Goal: Navigation & Orientation: Find specific page/section

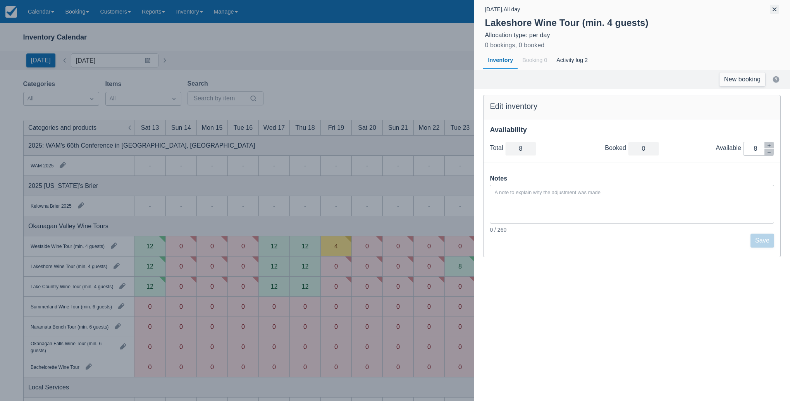
click at [773, 9] on button "button" at bounding box center [774, 9] width 9 height 9
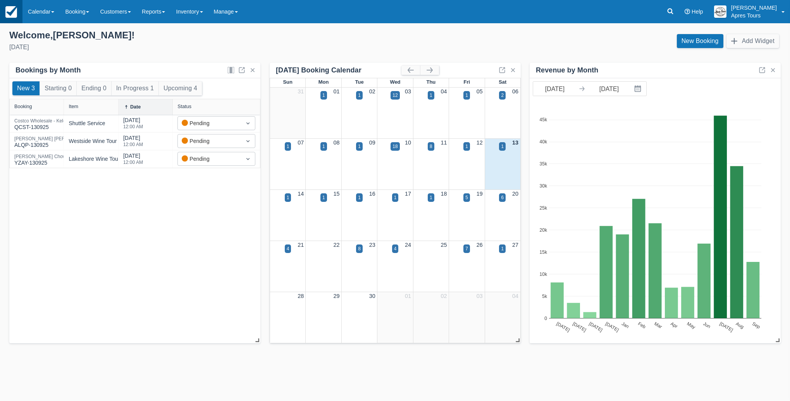
click at [12, 10] on img at bounding box center [11, 12] width 12 height 12
